Goal: Task Accomplishment & Management: Manage account settings

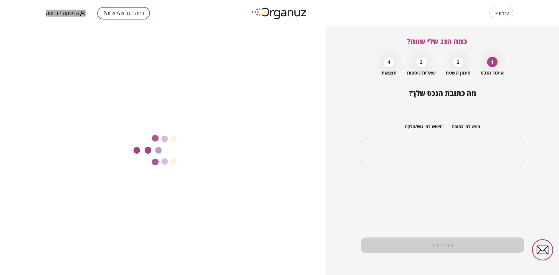
click at [71, 13] on span "הרשמה / כניסה" at bounding box center [62, 13] width 33 height 6
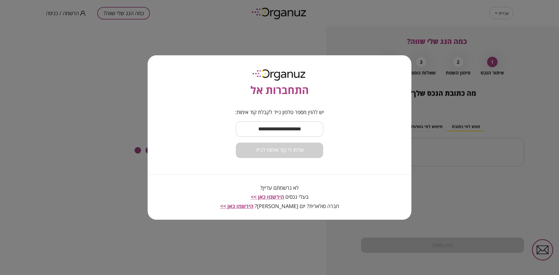
click at [282, 126] on input "text" at bounding box center [279, 129] width 87 height 17
type input "**********"
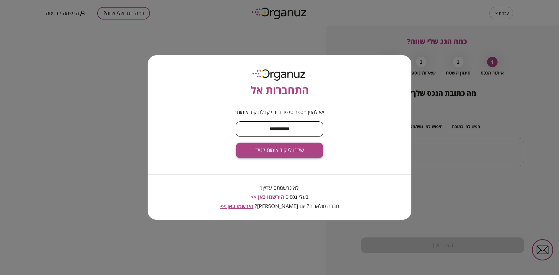
click at [280, 149] on span "שלחו לי קוד אימות לנייד" at bounding box center [279, 150] width 49 height 6
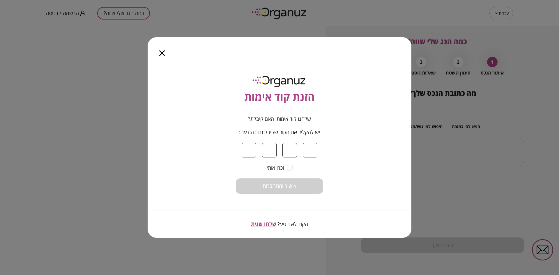
type input "*"
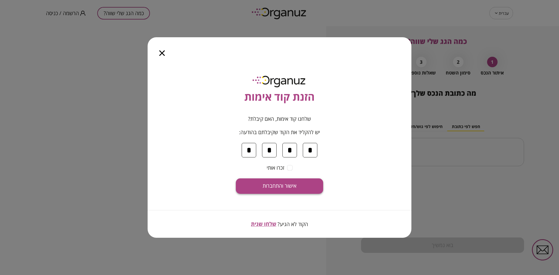
type input "*"
click at [279, 183] on button "אישור והתחברות" at bounding box center [279, 186] width 87 height 15
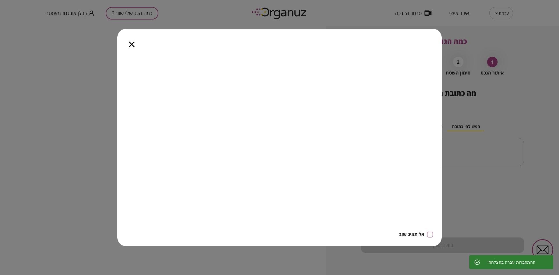
click at [132, 45] on icon "button" at bounding box center [132, 45] width 6 height 6
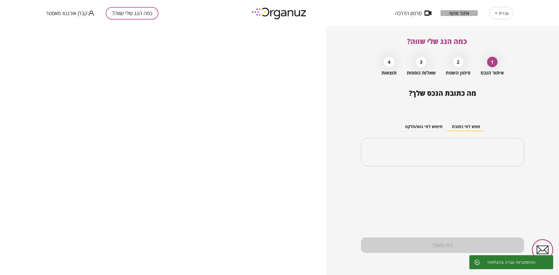
click at [451, 13] on span "איזור אישי" at bounding box center [459, 13] width 20 height 6
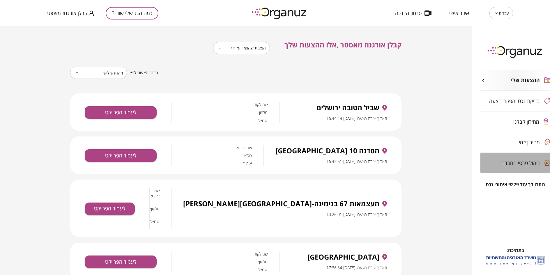
click at [513, 161] on span "ניהול פרטי החברה" at bounding box center [521, 163] width 38 height 6
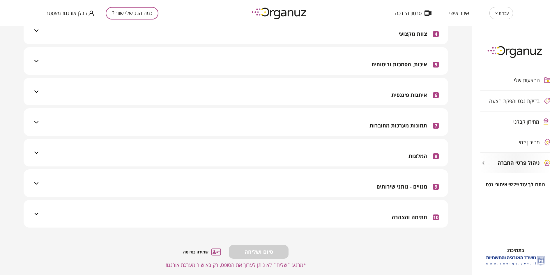
scroll to position [157, 0]
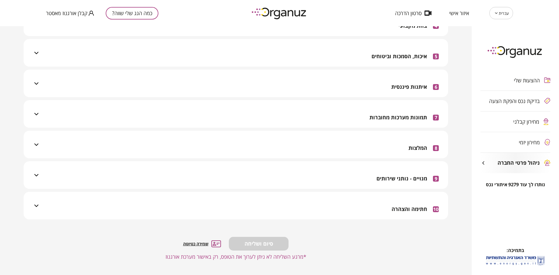
click at [300, 201] on div "10 חתימה והצהרה" at bounding box center [239, 206] width 399 height 28
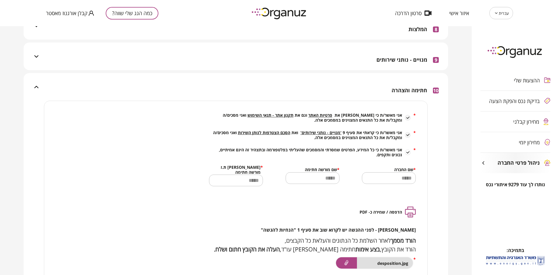
scroll to position [276, 0]
click at [514, 120] on span "מחירון קבלני" at bounding box center [527, 122] width 26 height 6
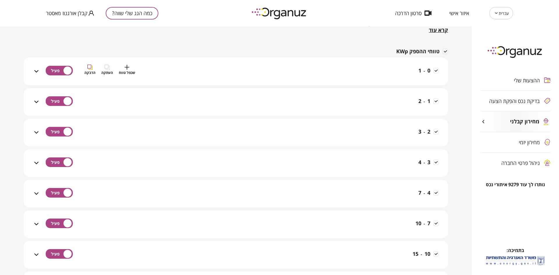
scroll to position [80, 0]
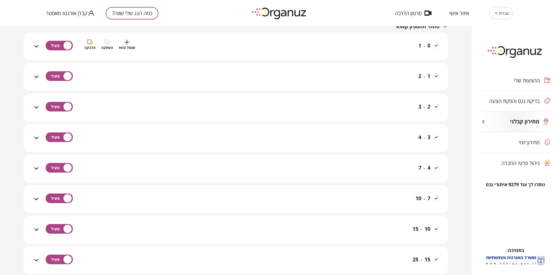
click at [305, 45] on div "0 - 1 שכפל טווח העתקה הדבקה" at bounding box center [239, 50] width 399 height 21
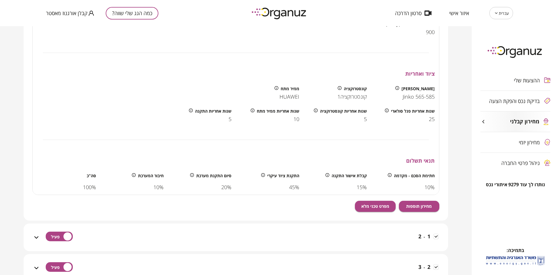
scroll to position [211, 0]
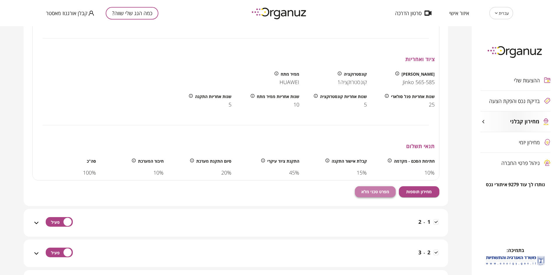
click at [370, 191] on span "מפרט טכני מלא" at bounding box center [375, 191] width 28 height 5
